Goal: Task Accomplishment & Management: Use online tool/utility

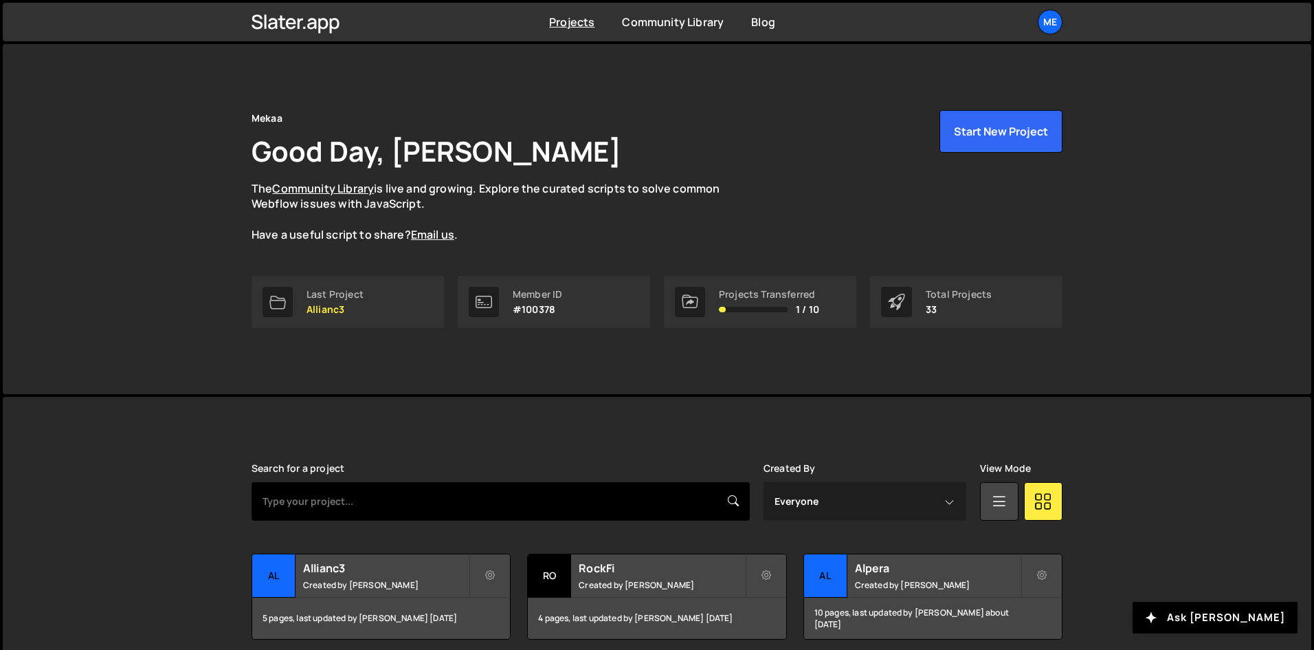
click at [460, 509] on input "text" at bounding box center [501, 501] width 498 height 38
type input "pixpay"
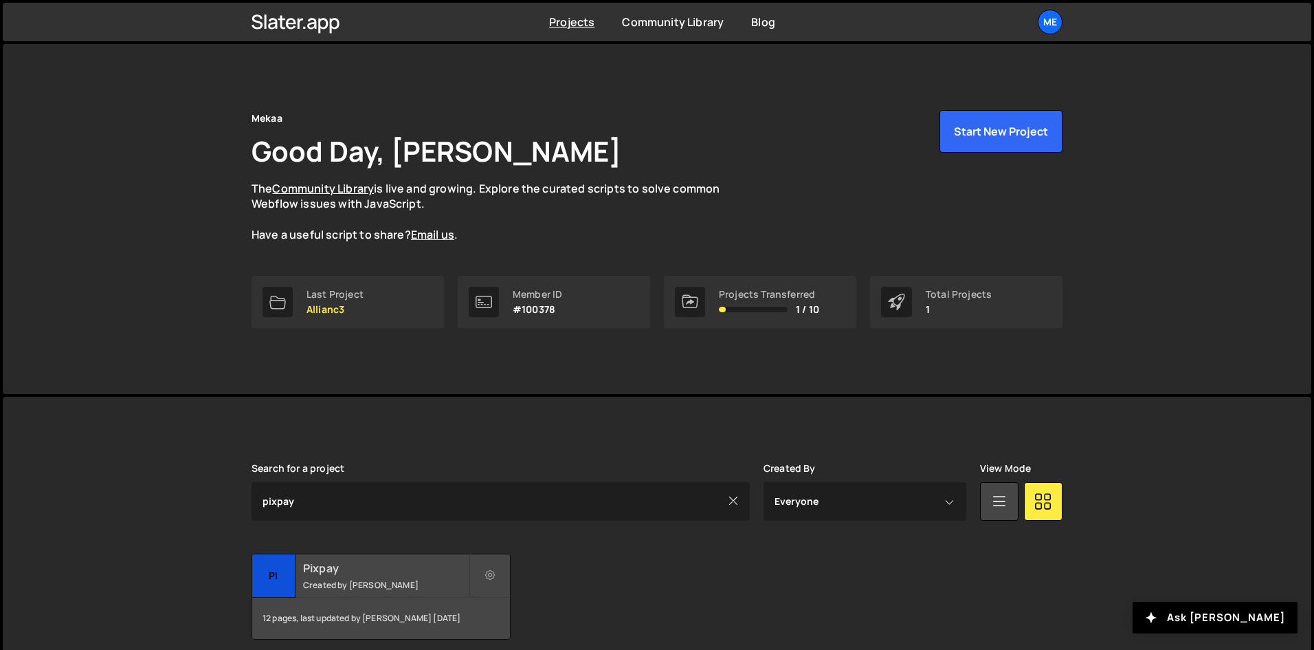
click at [379, 580] on small "Created by [PERSON_NAME]" at bounding box center [386, 585] width 166 height 12
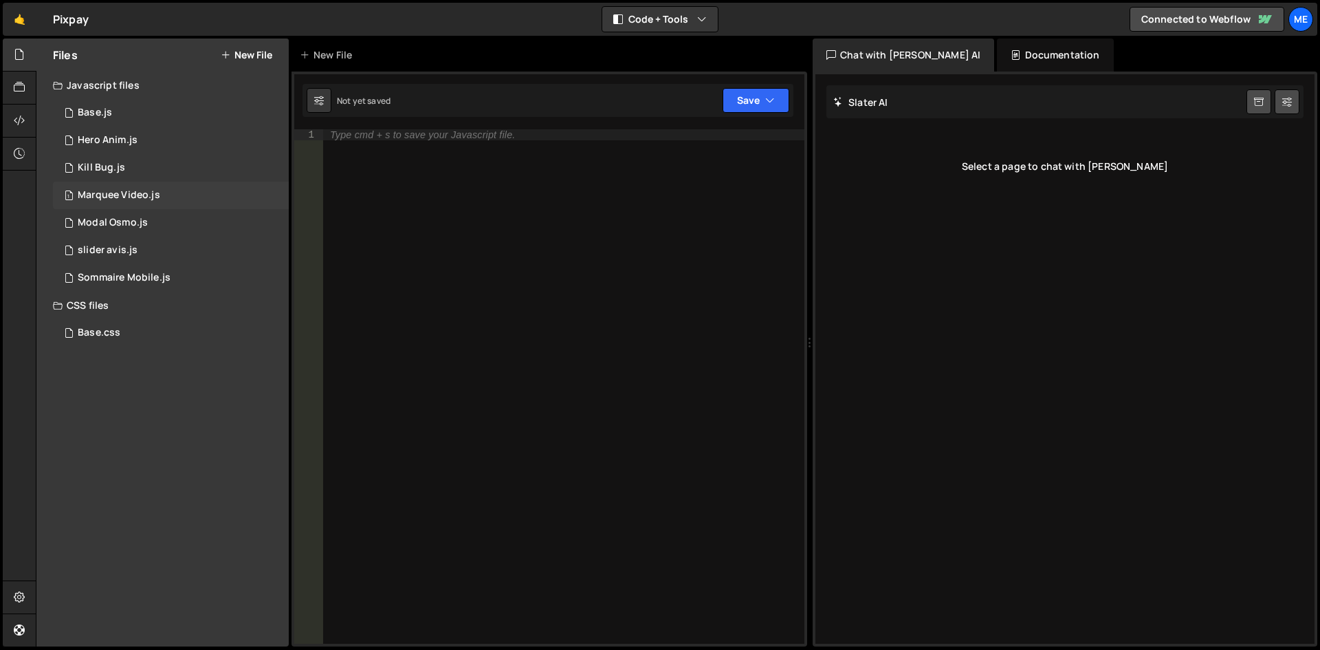
click at [210, 195] on div "1 Marquee Video.js 0" at bounding box center [171, 194] width 236 height 27
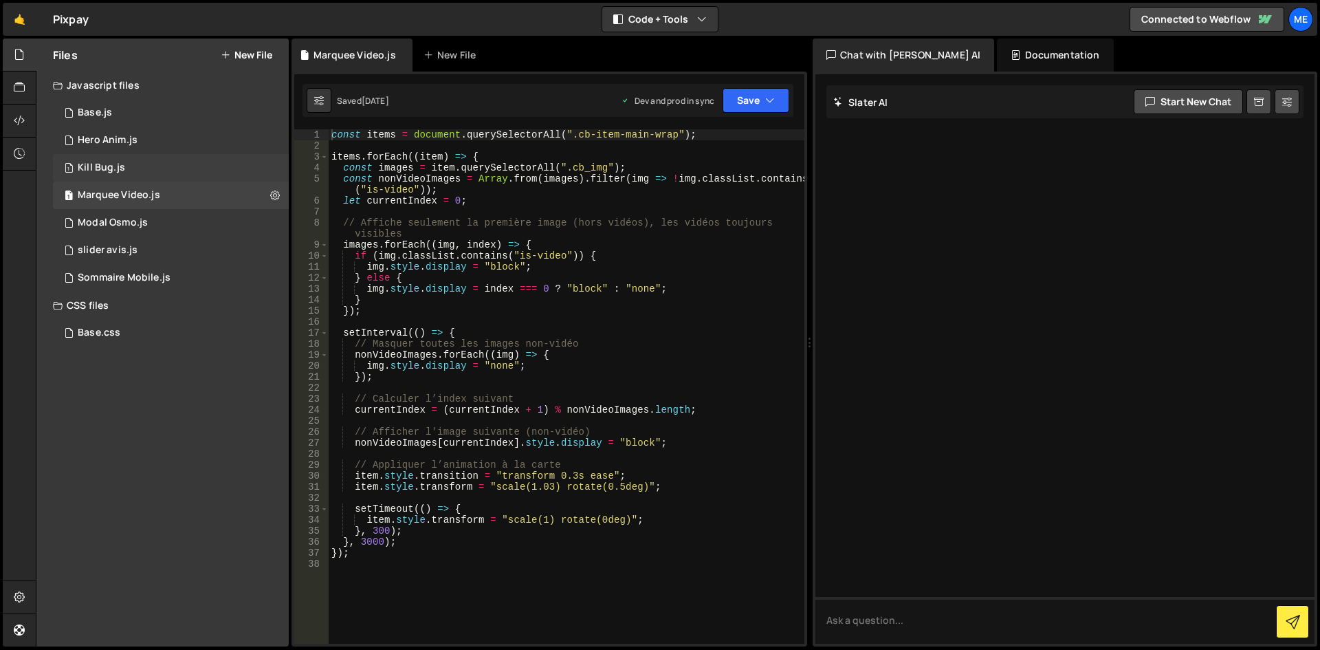
click at [201, 159] on div "1 Kill Bug.js 0" at bounding box center [171, 167] width 236 height 27
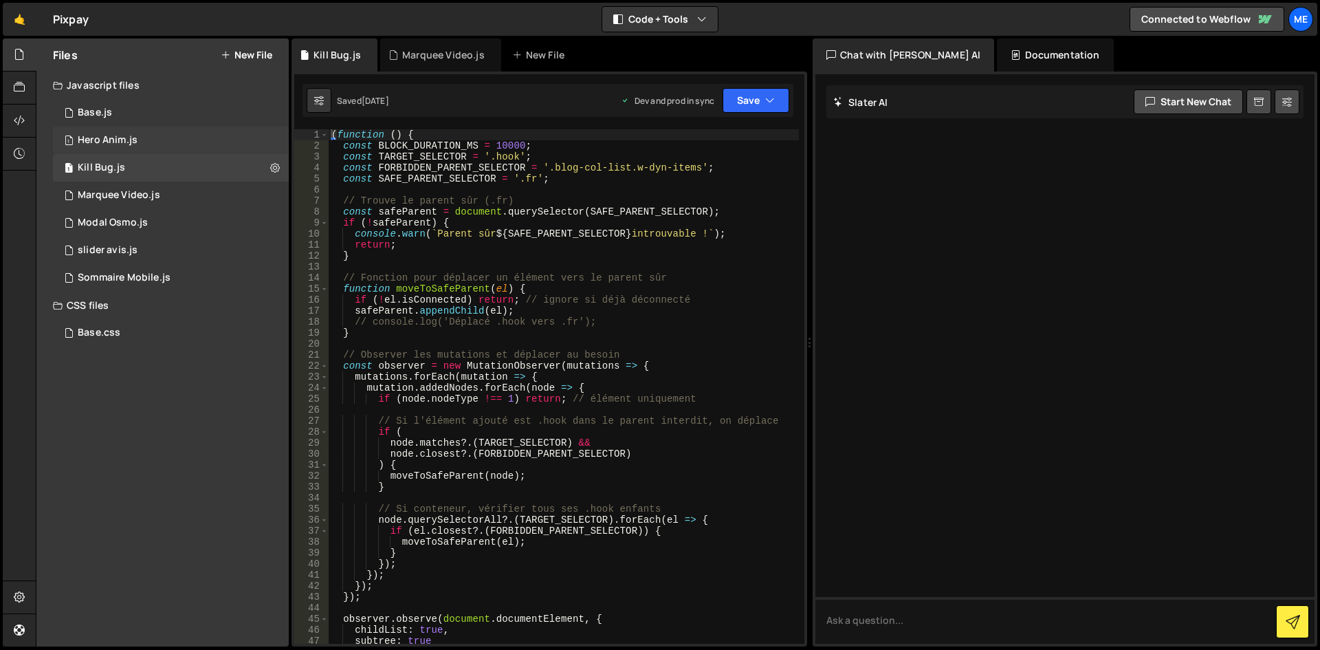
click at [204, 141] on div "1 Hero Anim.js 0" at bounding box center [171, 139] width 236 height 27
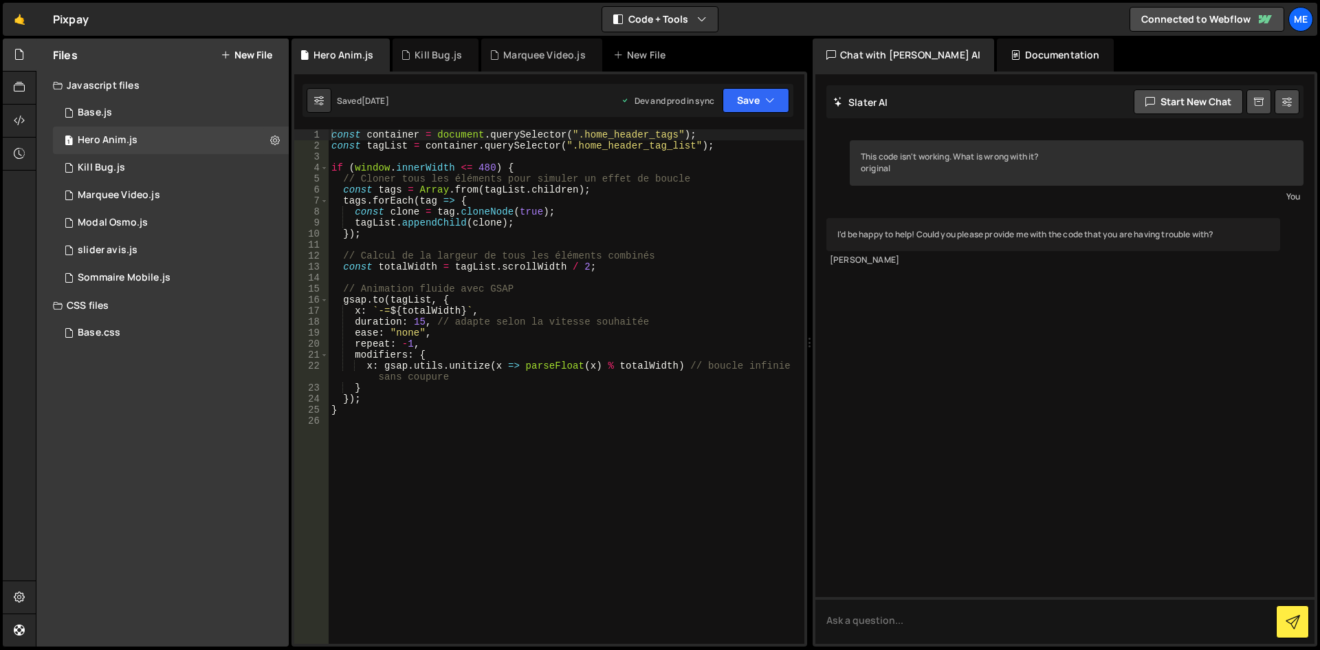
click at [203, 94] on div "Javascript files" at bounding box center [162, 84] width 252 height 27
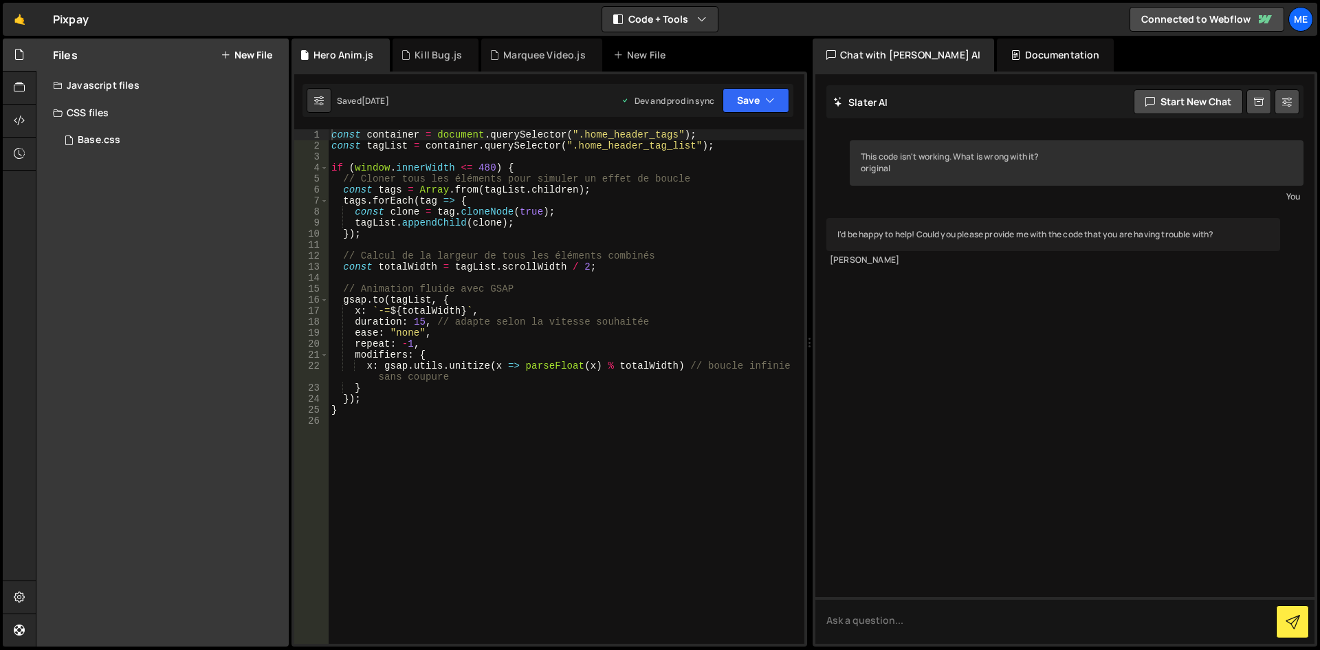
click at [190, 96] on div "Javascript files" at bounding box center [162, 84] width 252 height 27
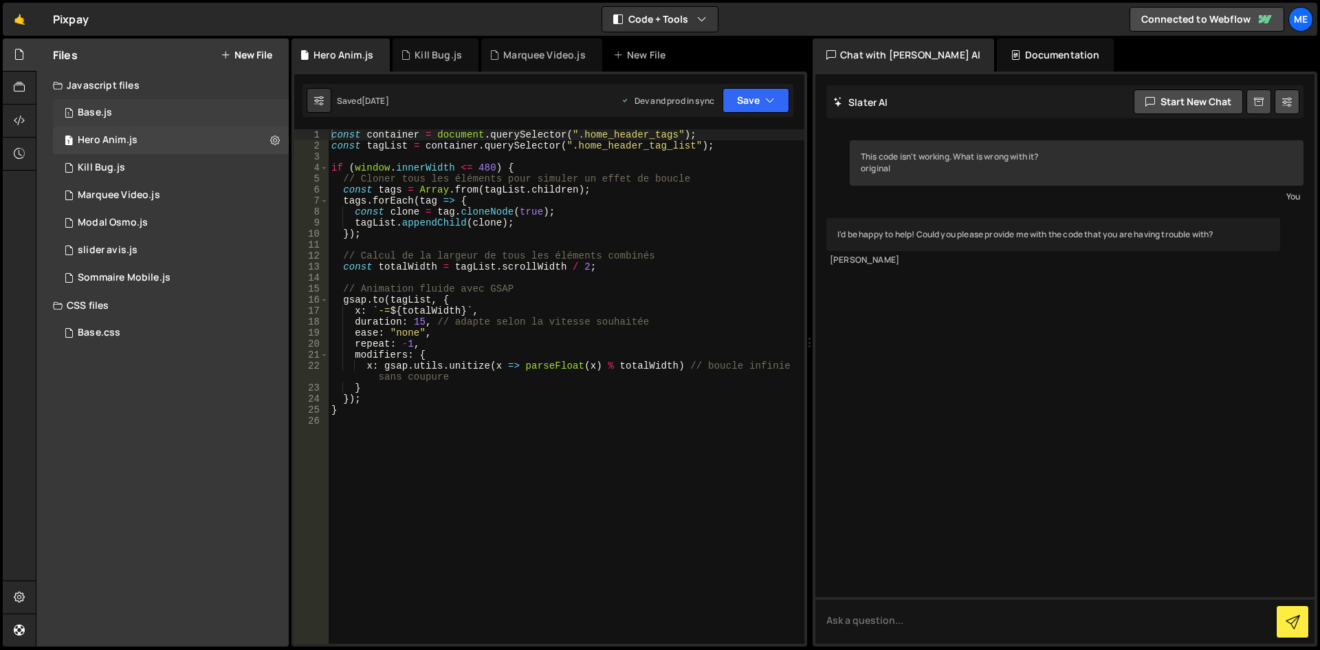
click at [162, 116] on div "1 Base.js 0" at bounding box center [173, 112] width 241 height 27
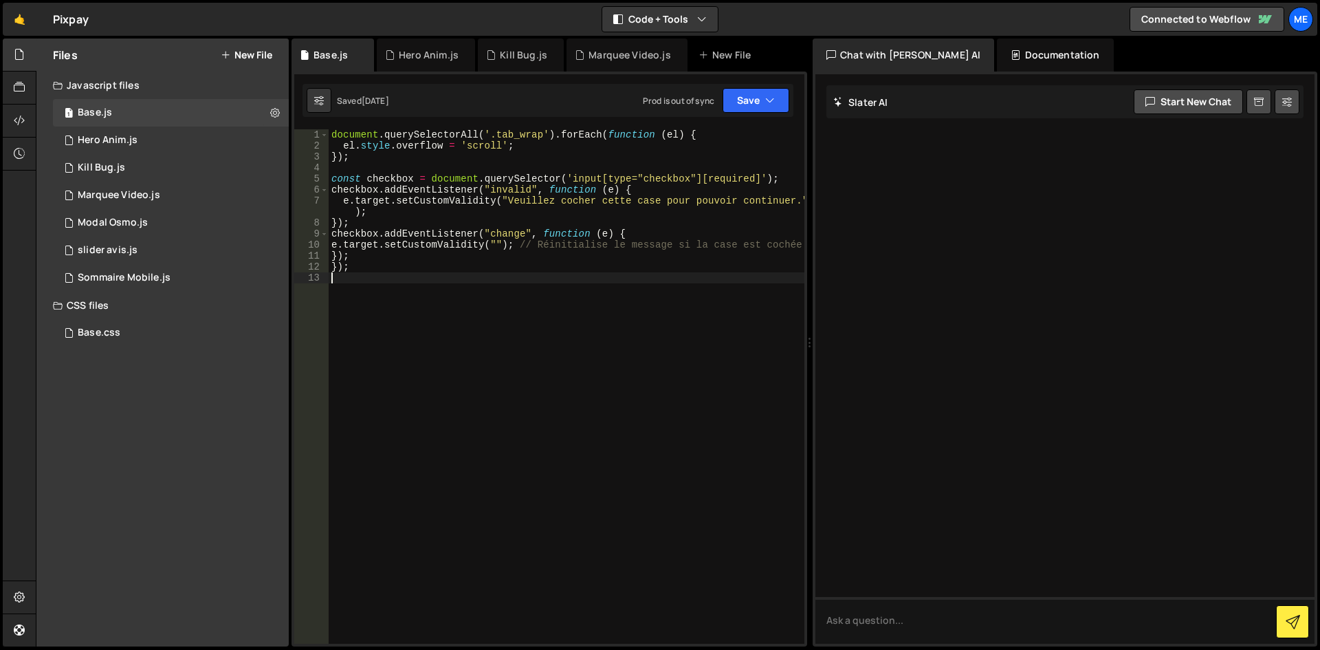
drag, startPoint x: 463, startPoint y: 300, endPoint x: 435, endPoint y: 285, distance: 32.0
click at [460, 299] on div "document . querySelectorAll ( '.tab_wrap' ) . forEach ( function ( el ) { el . …" at bounding box center [567, 397] width 476 height 536
click at [397, 271] on div "document . querySelectorAll ( '.tab_wrap' ) . forEach ( function ( el ) { el . …" at bounding box center [567, 397] width 476 height 536
click at [357, 253] on div "document . querySelectorAll ( '.tab_wrap' ) . forEach ( function ( el ) { el . …" at bounding box center [567, 397] width 476 height 536
click at [337, 254] on div "document . querySelectorAll ( '.tab_wrap' ) . forEach ( function ( el ) { el . …" at bounding box center [567, 397] width 476 height 536
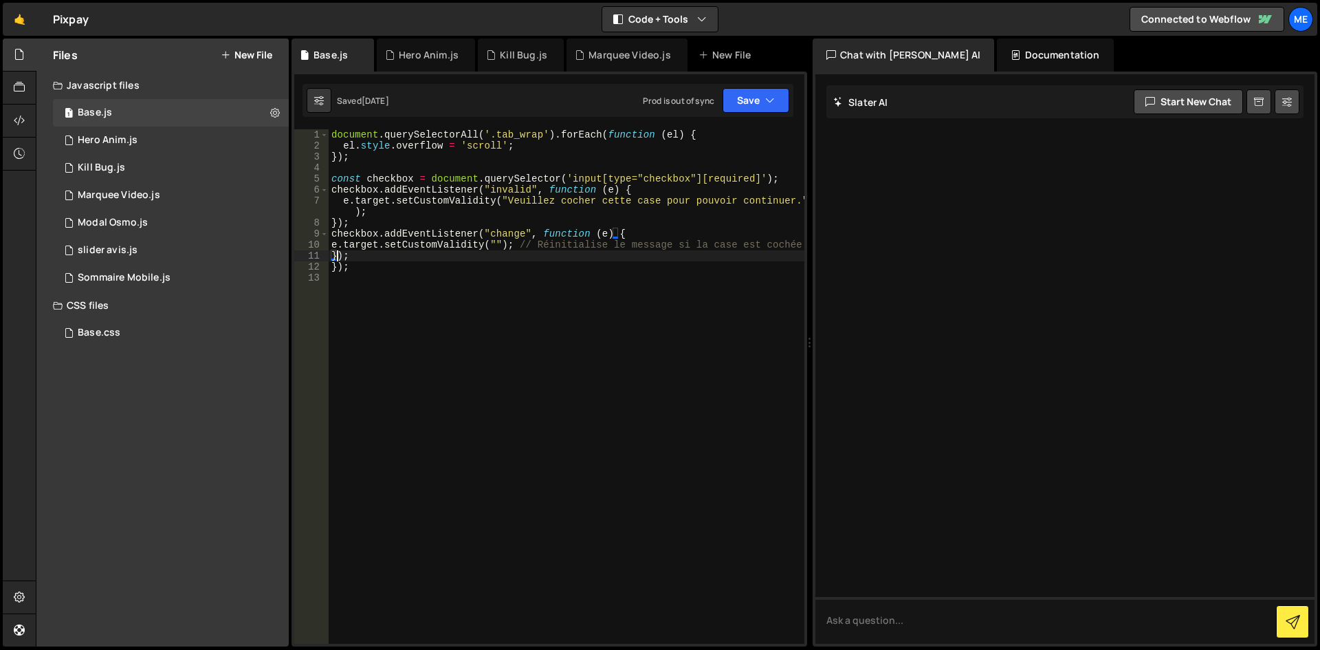
click at [338, 254] on div "document . querySelectorAll ( '.tab_wrap' ) . forEach ( function ( el ) { el . …" at bounding box center [567, 397] width 476 height 536
click at [334, 265] on div "document . querySelectorAll ( '.tab_wrap' ) . forEach ( function ( el ) { el . …" at bounding box center [567, 397] width 476 height 536
click at [334, 267] on div "document . querySelectorAll ( '.tab_wrap' ) . forEach ( function ( el ) { el . …" at bounding box center [567, 397] width 476 height 536
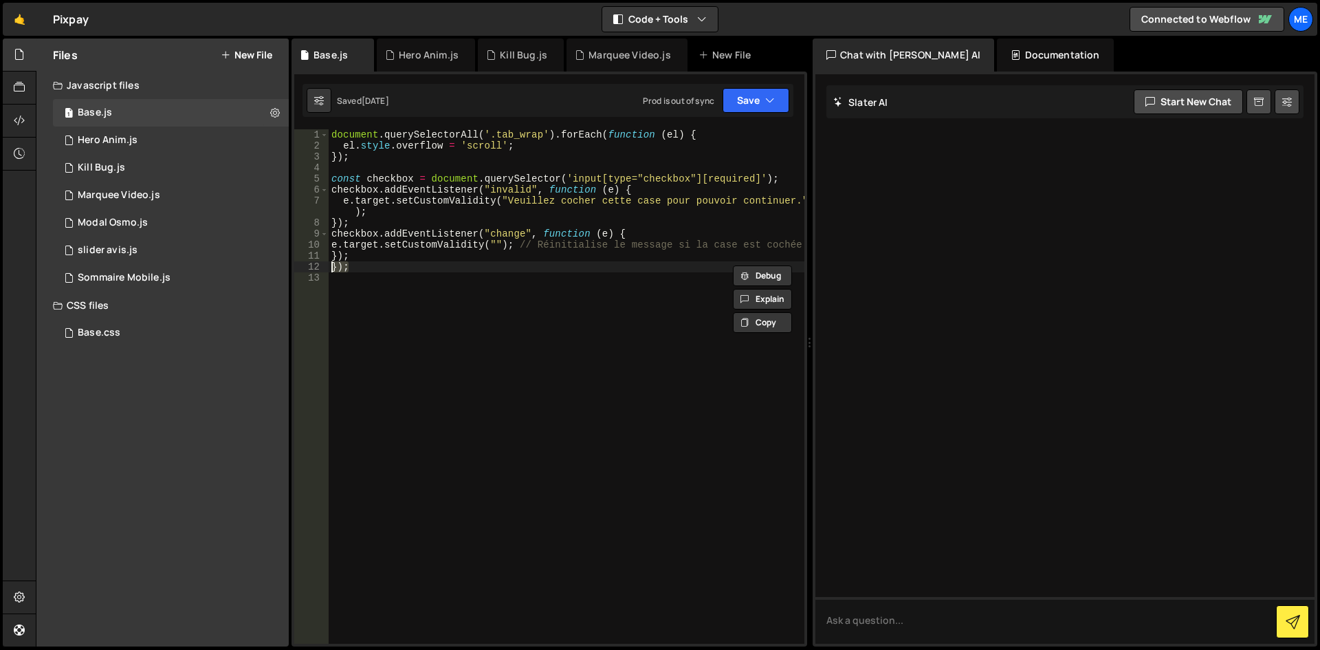
click at [342, 267] on div "document . querySelectorAll ( '.tab_wrap' ) . forEach ( function ( el ) { el . …" at bounding box center [567, 386] width 476 height 514
click at [360, 270] on div "document . querySelectorAll ( '.tab_wrap' ) . forEach ( function ( el ) { el . …" at bounding box center [567, 397] width 476 height 536
drag, startPoint x: 376, startPoint y: 263, endPoint x: 179, endPoint y: 251, distance: 197.6
click at [179, 251] on div "Files New File Javascript files 1 Base.js 0 1 Hero Anim.js 0 1 Kill Bug.js 0 1 1" at bounding box center [678, 342] width 1284 height 608
click at [467, 234] on div "document . querySelectorAll ( '.tab_wrap' ) . forEach ( function ( el ) { el . …" at bounding box center [567, 397] width 476 height 536
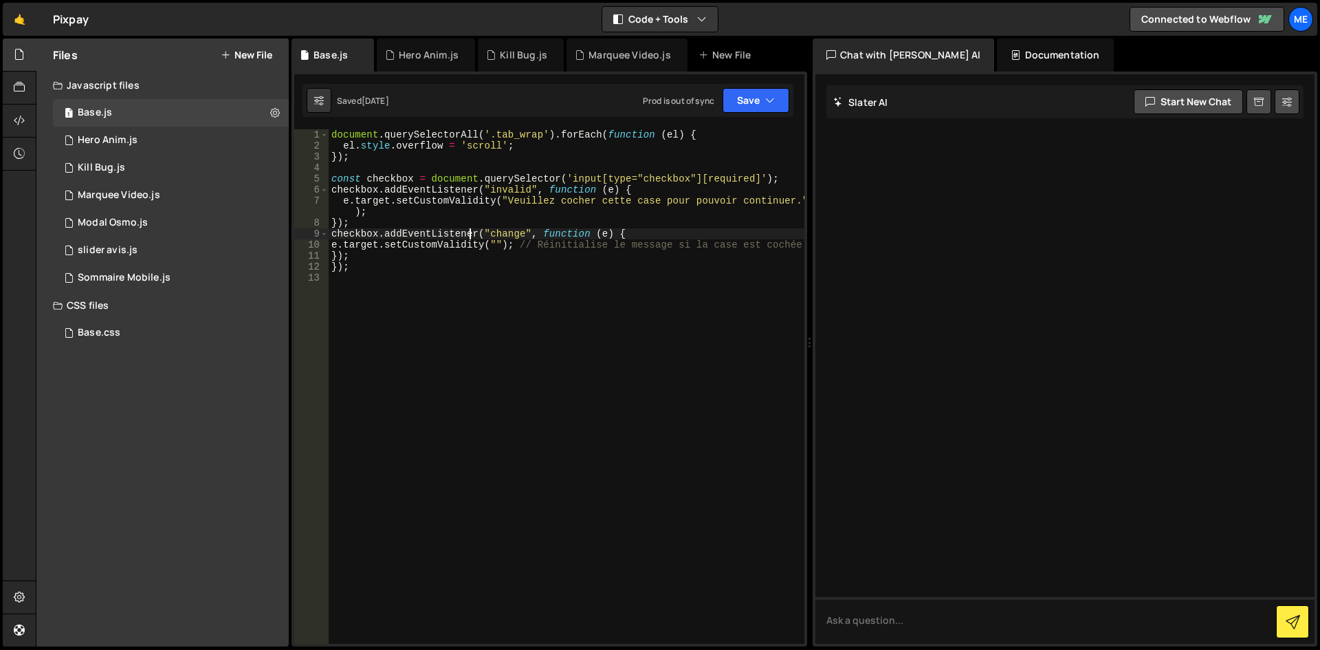
click at [335, 225] on div "document . querySelectorAll ( '.tab_wrap' ) . forEach ( function ( el ) { el . …" at bounding box center [567, 397] width 476 height 536
type textarea "});"
click at [502, 254] on div "document . querySelectorAll ( '.tab_wrap' ) . forEach ( function ( el ) { el . …" at bounding box center [567, 397] width 476 height 536
click at [474, 262] on div "document . querySelectorAll ( '.tab_wrap' ) . forEach ( function ( el ) { el . …" at bounding box center [567, 397] width 476 height 536
click at [346, 274] on div "document . querySelectorAll ( '.tab_wrap' ) . forEach ( function ( el ) { el . …" at bounding box center [567, 397] width 476 height 536
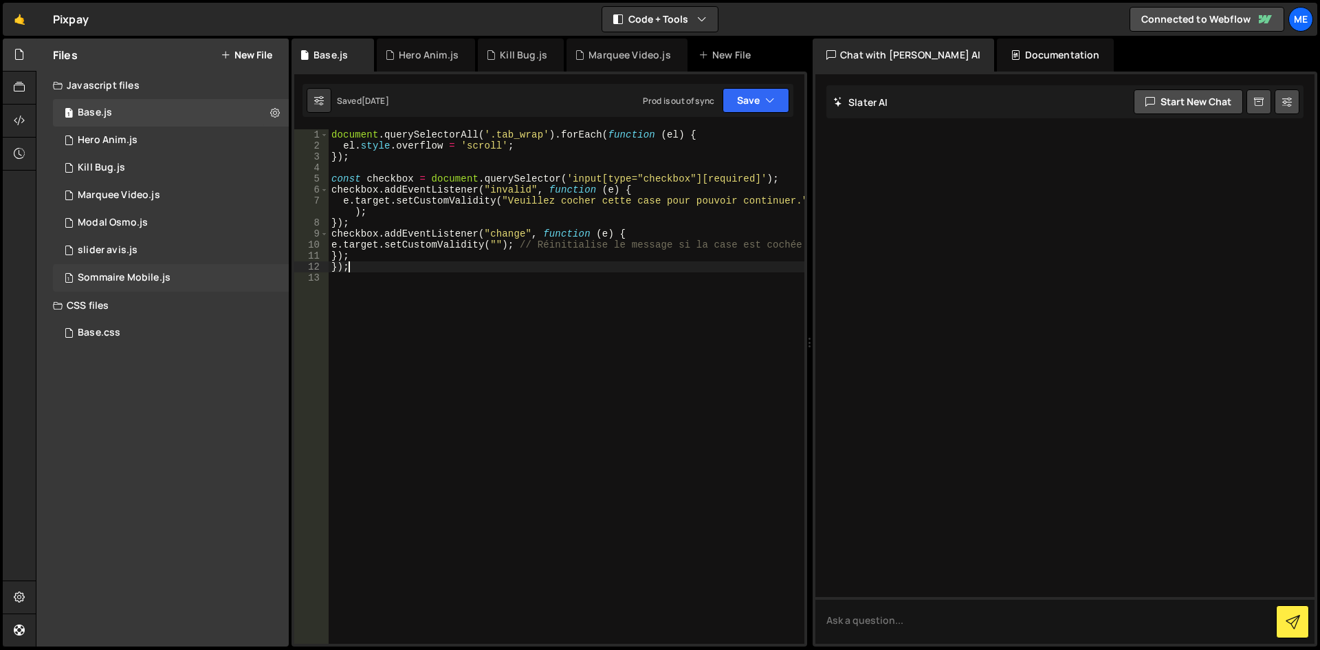
drag, startPoint x: 363, startPoint y: 267, endPoint x: 217, endPoint y: 273, distance: 146.5
click at [217, 273] on div "Files New File Javascript files 1 Base.js 0 1 Hero Anim.js 0 1 Kill Bug.js 0 1 1" at bounding box center [678, 342] width 1284 height 608
type textarea "});"
click at [341, 274] on div "document . querySelectorAll ( '.tab_wrap' ) . forEach ( function ( el ) { el . …" at bounding box center [567, 386] width 476 height 514
click at [510, 201] on div "document . querySelectorAll ( '.tab_wrap' ) . forEach ( function ( el ) { el . …" at bounding box center [567, 397] width 476 height 536
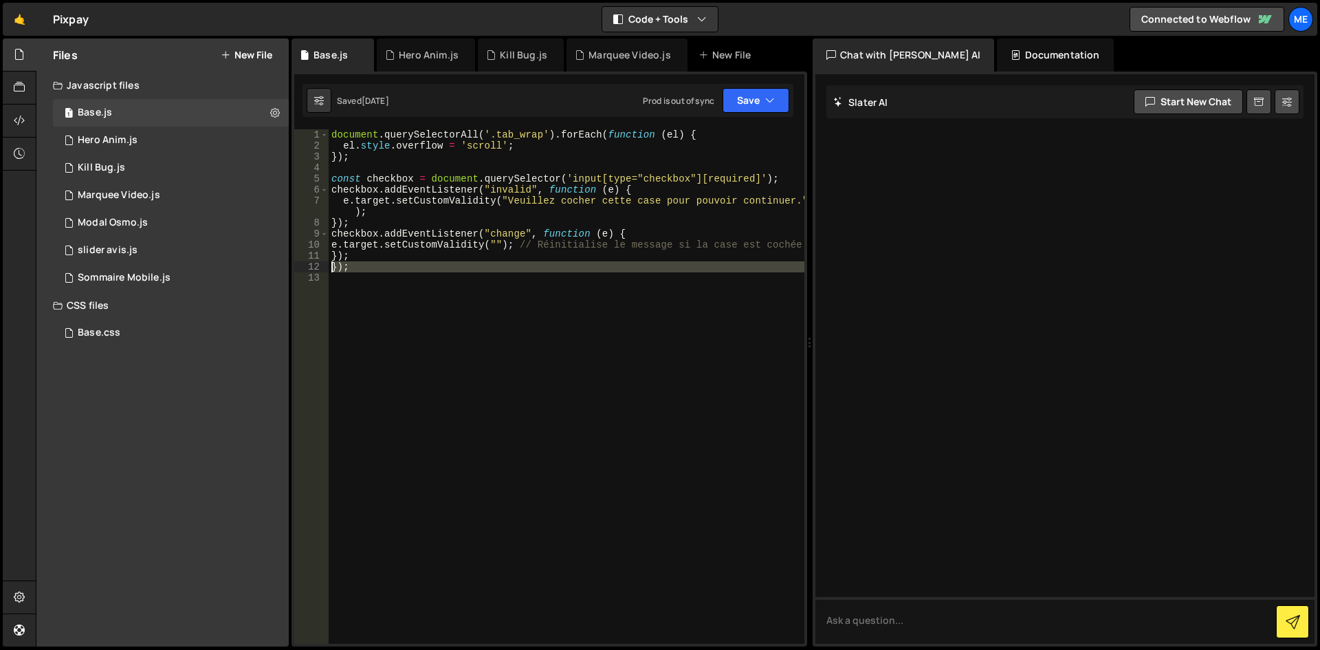
drag, startPoint x: 368, startPoint y: 276, endPoint x: 322, endPoint y: 269, distance: 46.7
click at [322, 269] on div "e.target.setCustomValidity("Veuillez cocher cette case pour pouvoir continuer."…" at bounding box center [549, 386] width 510 height 514
type textarea "});"
click at [463, 288] on div "document . querySelectorAll ( '.tab_wrap' ) . forEach ( function ( el ) { el . …" at bounding box center [567, 397] width 476 height 536
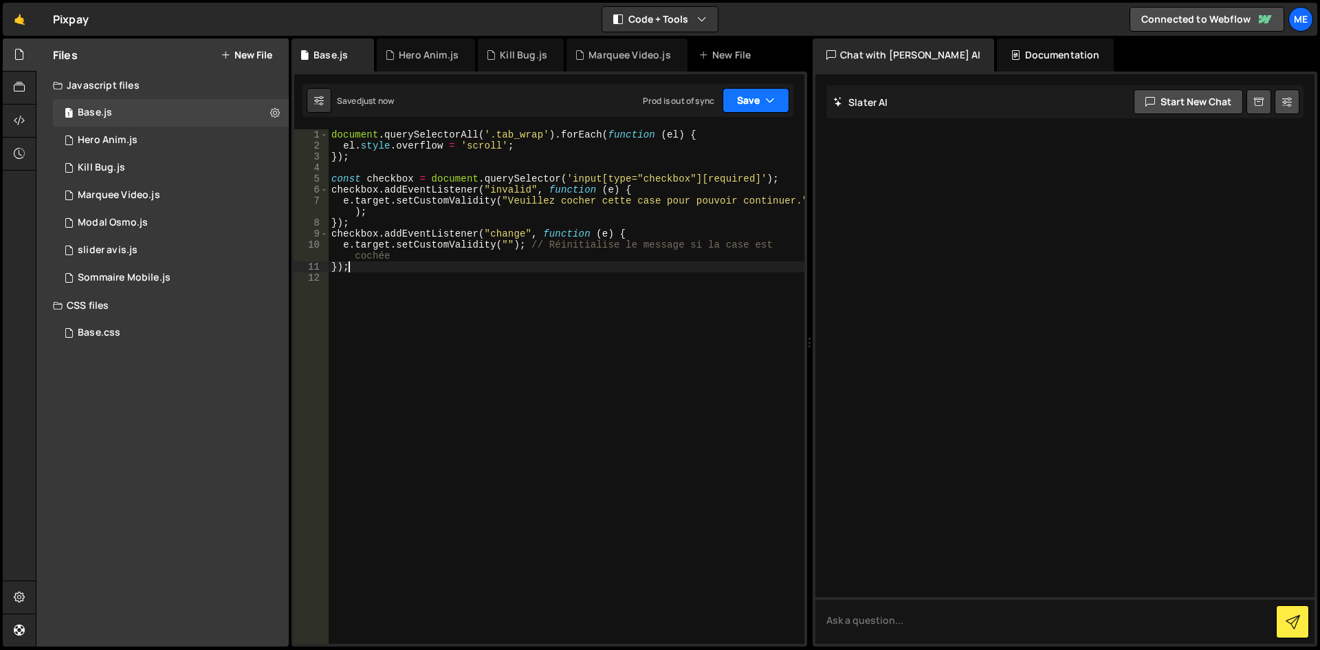
click at [776, 92] on button "Save" at bounding box center [755, 100] width 67 height 25
